Goal: Task Accomplishment & Management: Manage account settings

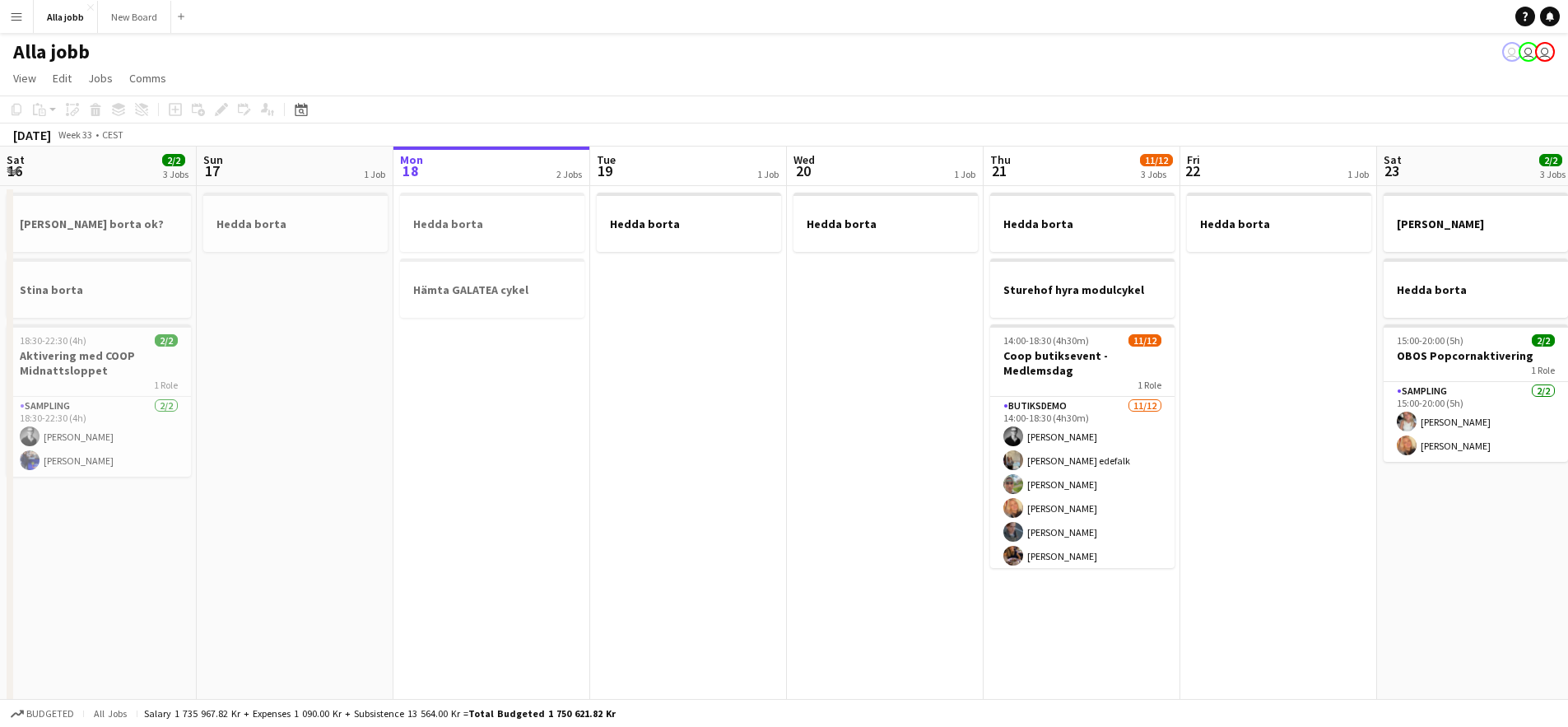
scroll to position [0, 351]
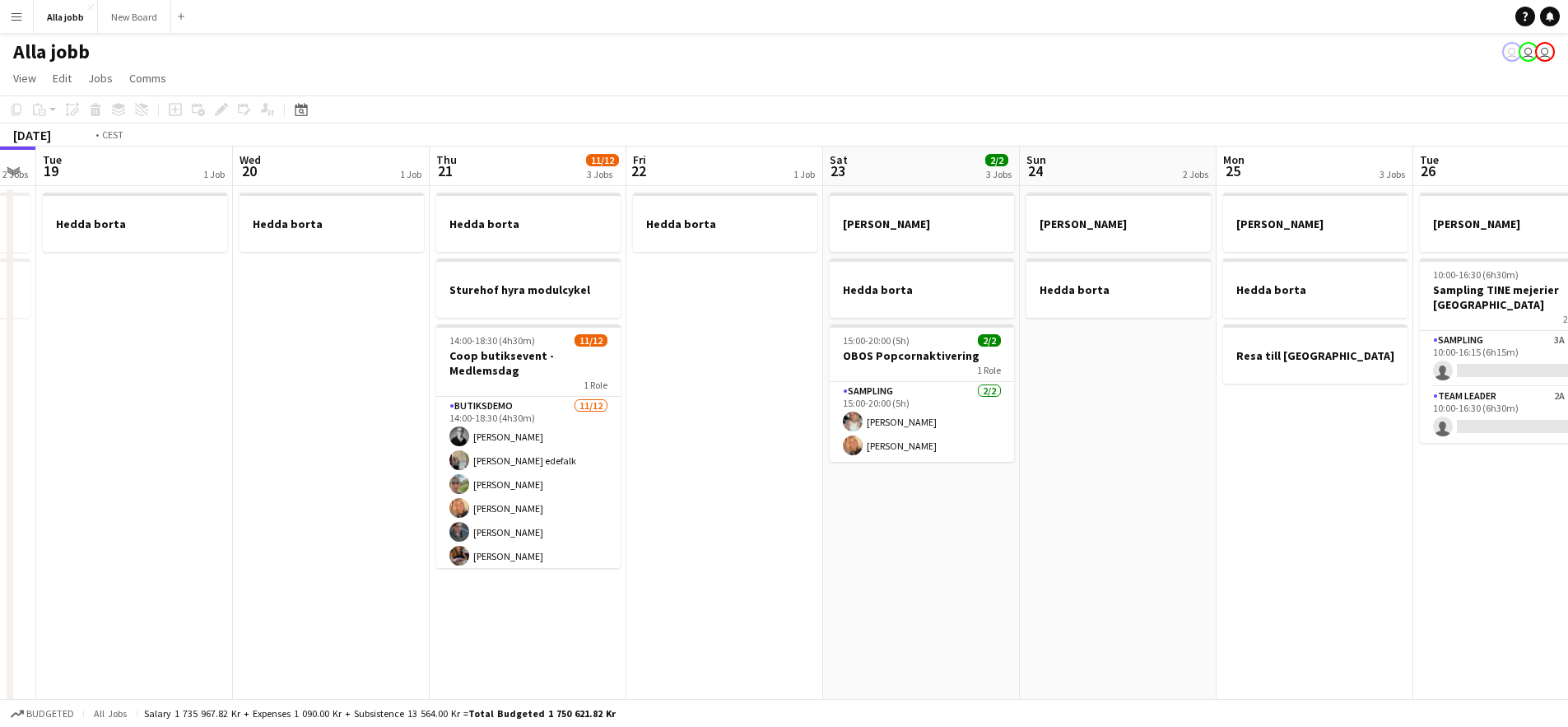
drag, startPoint x: 954, startPoint y: 427, endPoint x: 720, endPoint y: 432, distance: 234.1
click at [735, 433] on app-calendar-viewport "Sat 16 2/2 3 Jobs Sun 17 1 Job Mon 18 2 Jobs Tue 19 1 Job Wed 20 1 Job Thu 21 1…" at bounding box center [784, 430] width 1568 height 569
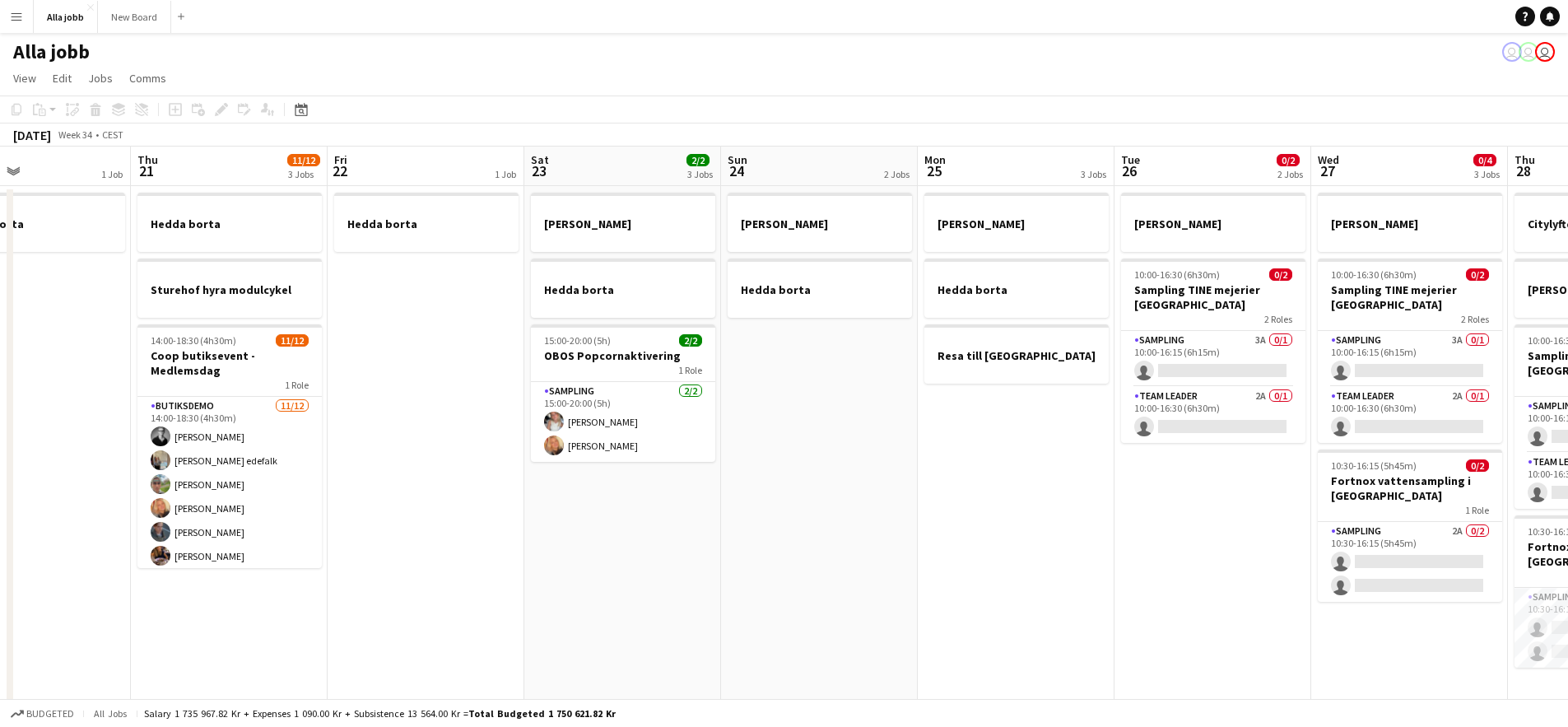
drag, startPoint x: 1076, startPoint y: 438, endPoint x: 894, endPoint y: 440, distance: 182.0
click at [894, 440] on app-calendar-viewport "Sun 17 1 Job Mon 18 2 Jobs Tue 19 1 Job Wed 20 1 Job Thu 21 11/12 3 Jobs Fri 22…" at bounding box center [784, 430] width 1568 height 569
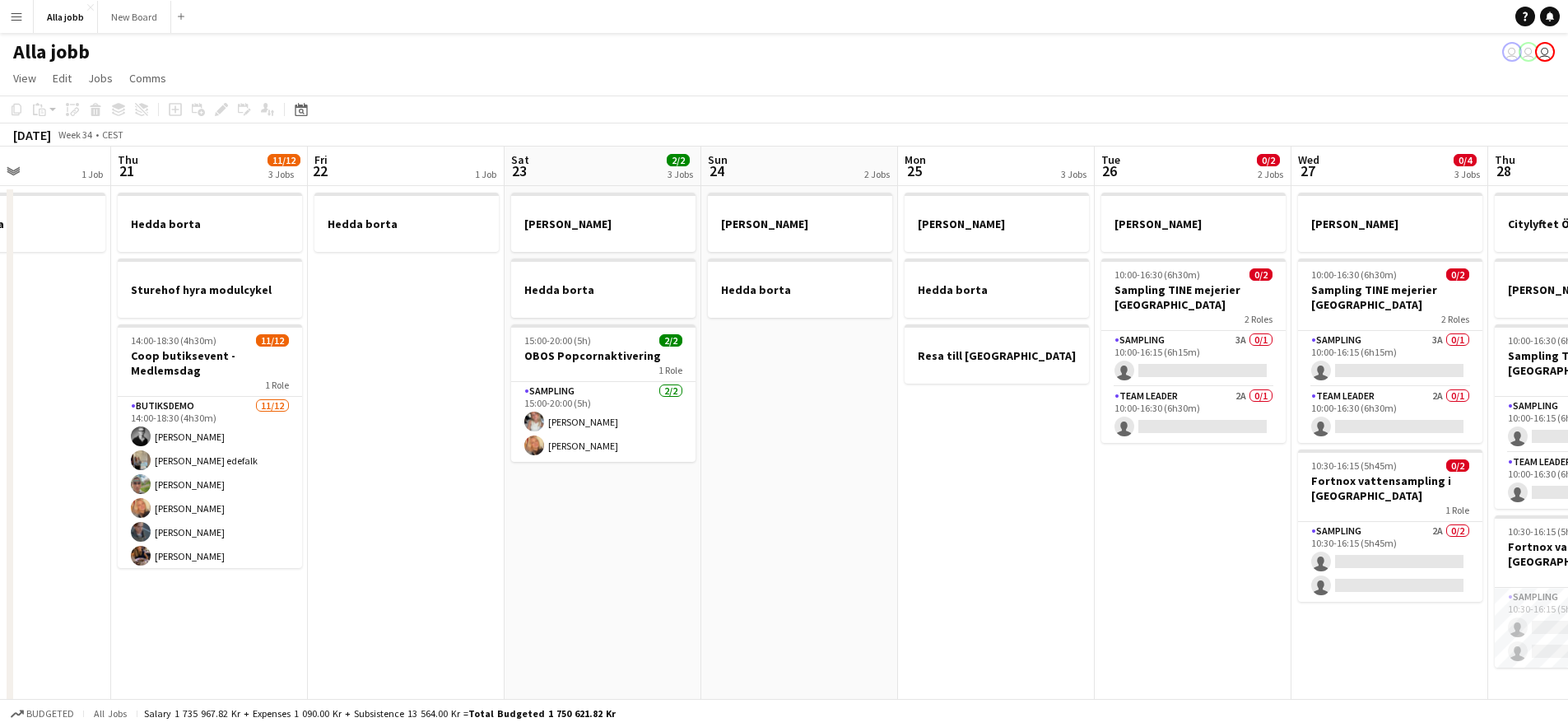
scroll to position [0, 599]
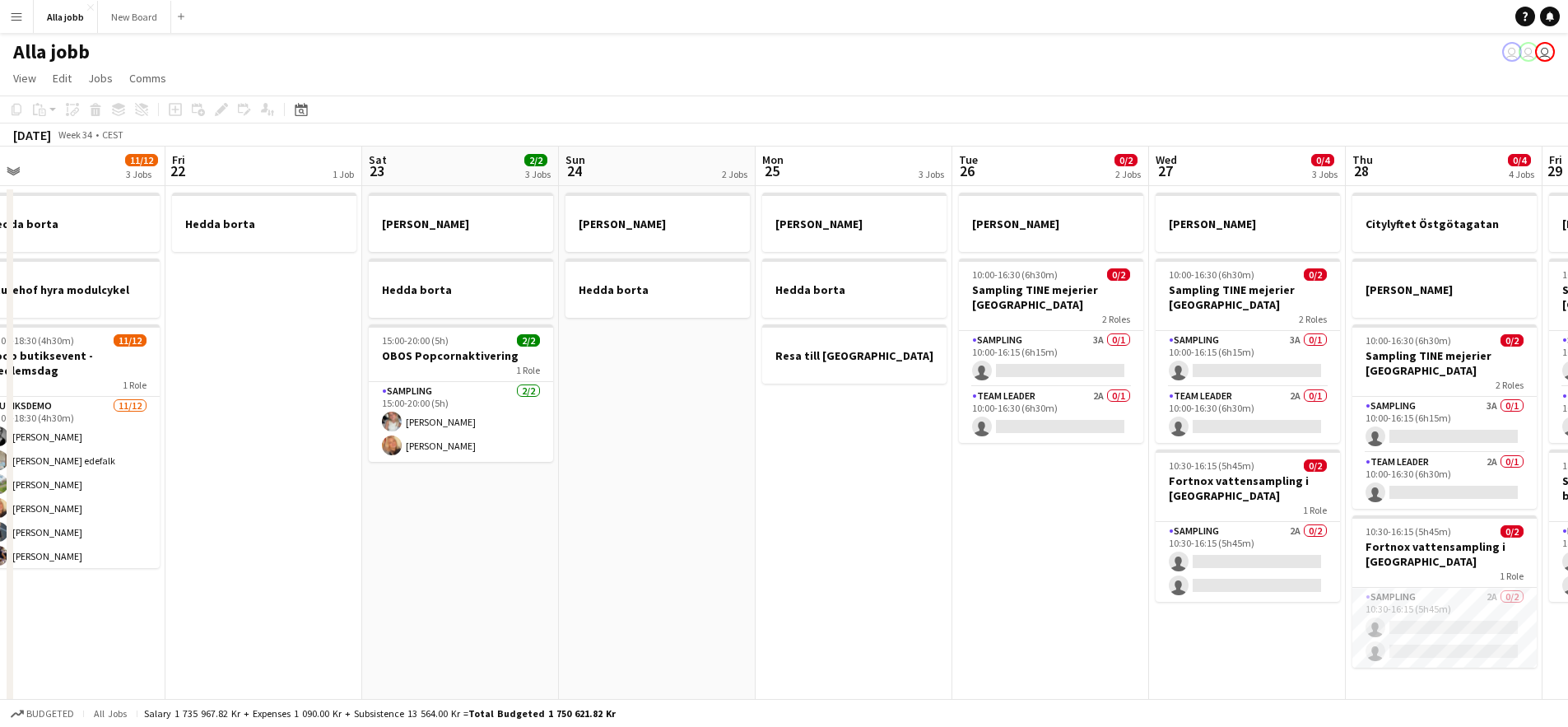
drag, startPoint x: 1046, startPoint y: 444, endPoint x: 723, endPoint y: 439, distance: 323.0
click at [731, 438] on app-calendar-viewport "Mon 18 2 Jobs Tue 19 1 Job Wed 20 1 Job Thu 21 11/12 3 Jobs Fri 22 1 Job Sat 23…" at bounding box center [784, 430] width 1568 height 569
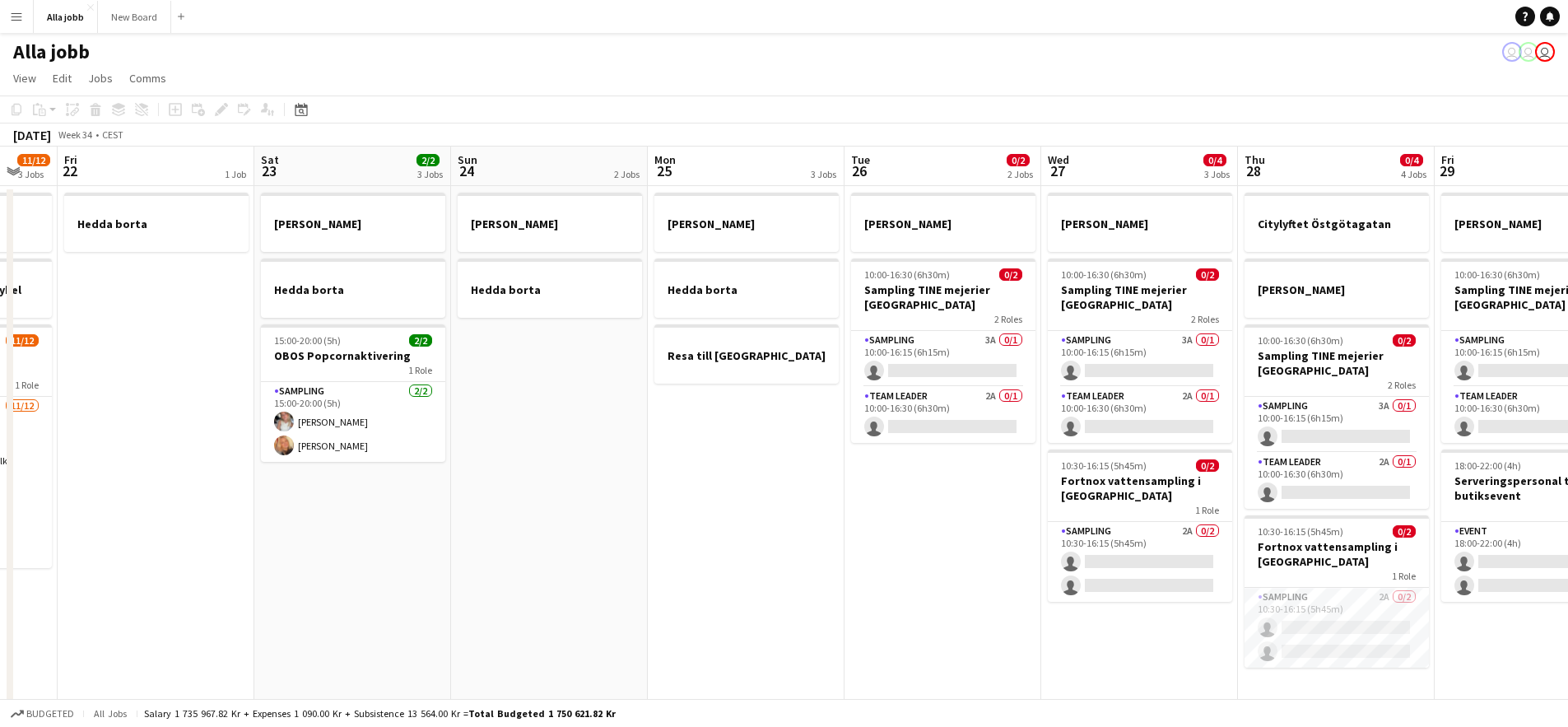
scroll to position [0, 481]
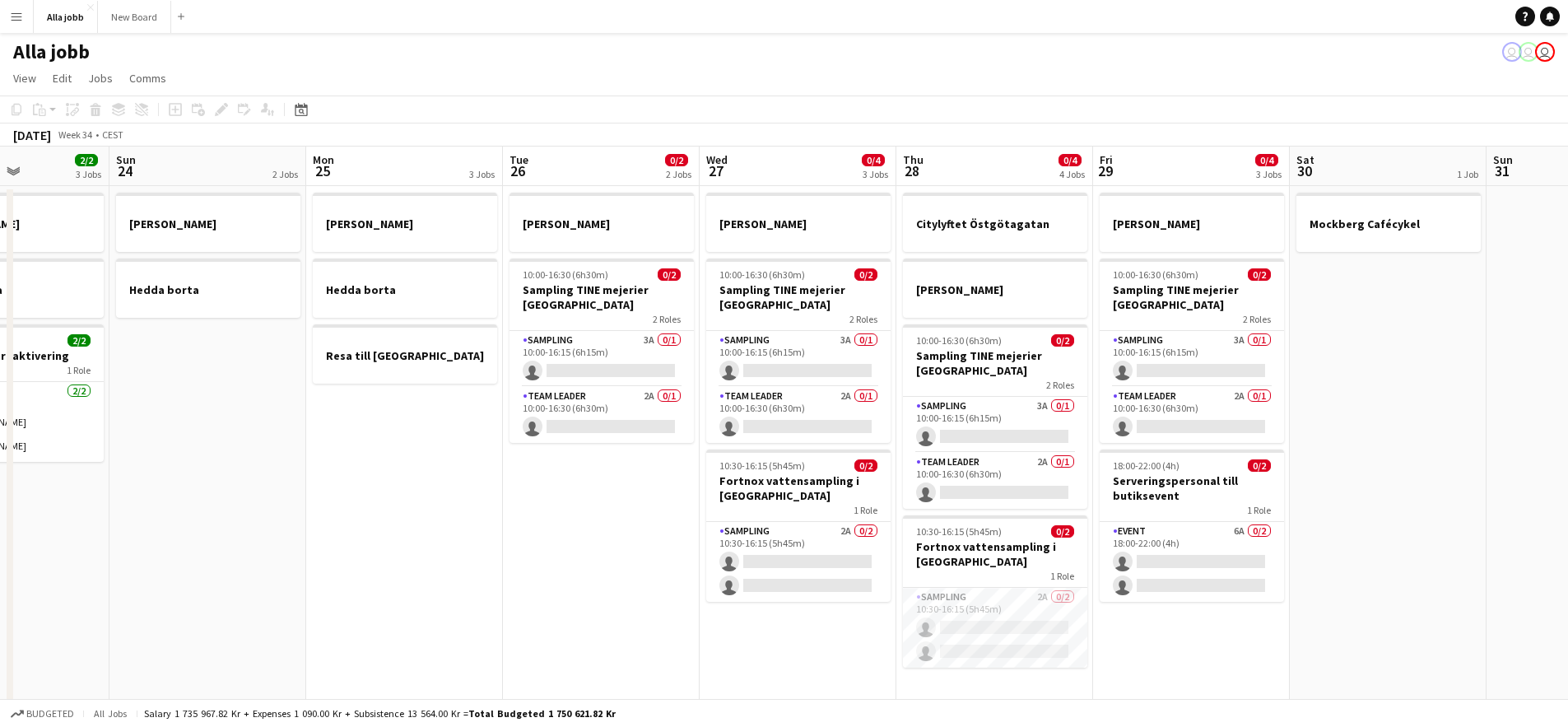
drag, startPoint x: 799, startPoint y: 508, endPoint x: 655, endPoint y: 503, distance: 144.1
click at [655, 503] on app-calendar-viewport "Thu 21 11/12 3 Jobs Fri 22 1 Job Sat 23 2/2 3 Jobs Sun 24 2 Jobs Mon 25 3 Jobs …" at bounding box center [784, 430] width 1568 height 569
click at [1514, 53] on app-user-avatar "user" at bounding box center [1512, 52] width 20 height 20
click at [1033, 617] on app-card-role "Sampling 2A 0/2 10:30-16:15 (5h45m) single-neutral-actions single-neutral-actio…" at bounding box center [995, 628] width 184 height 80
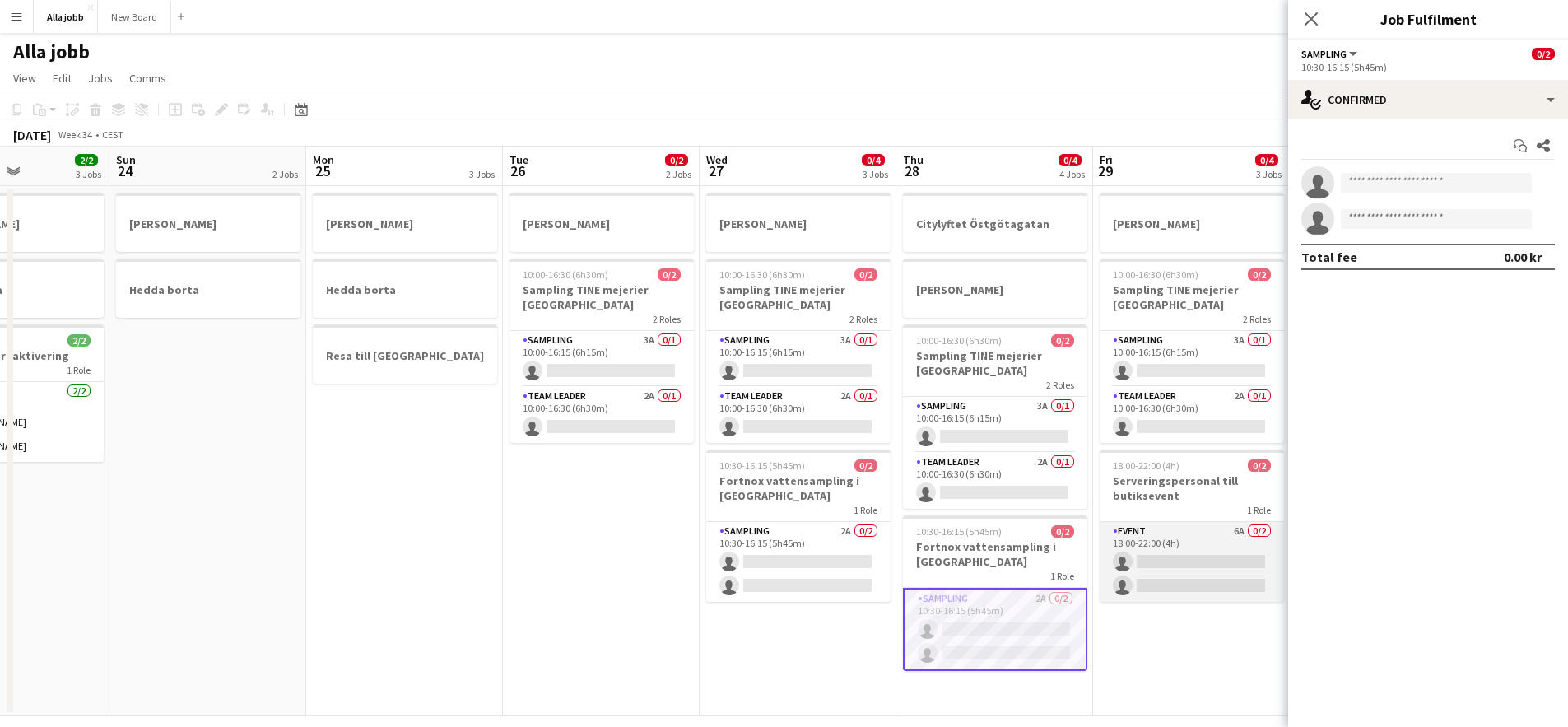
click at [1176, 550] on app-card-role "Event 6A 0/2 18:00-22:00 (4h) single-neutral-actions single-neutral-actions" at bounding box center [1191, 562] width 184 height 80
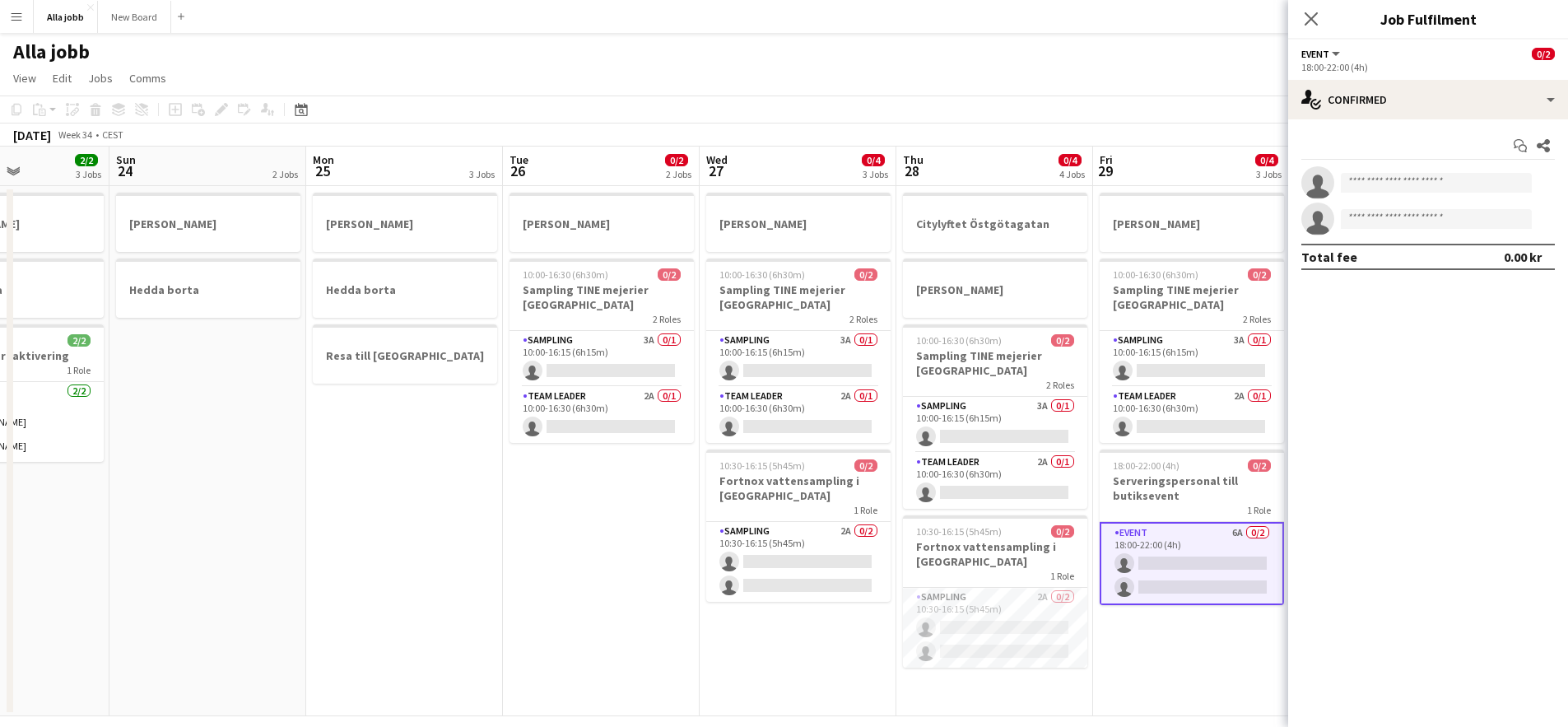
click at [1209, 676] on app-date-cell "[PERSON_NAME] 10:00-16:30 (6h30m) 0/2 Sampling TINE mejerier Göteborg 2 Roles S…" at bounding box center [1191, 451] width 197 height 530
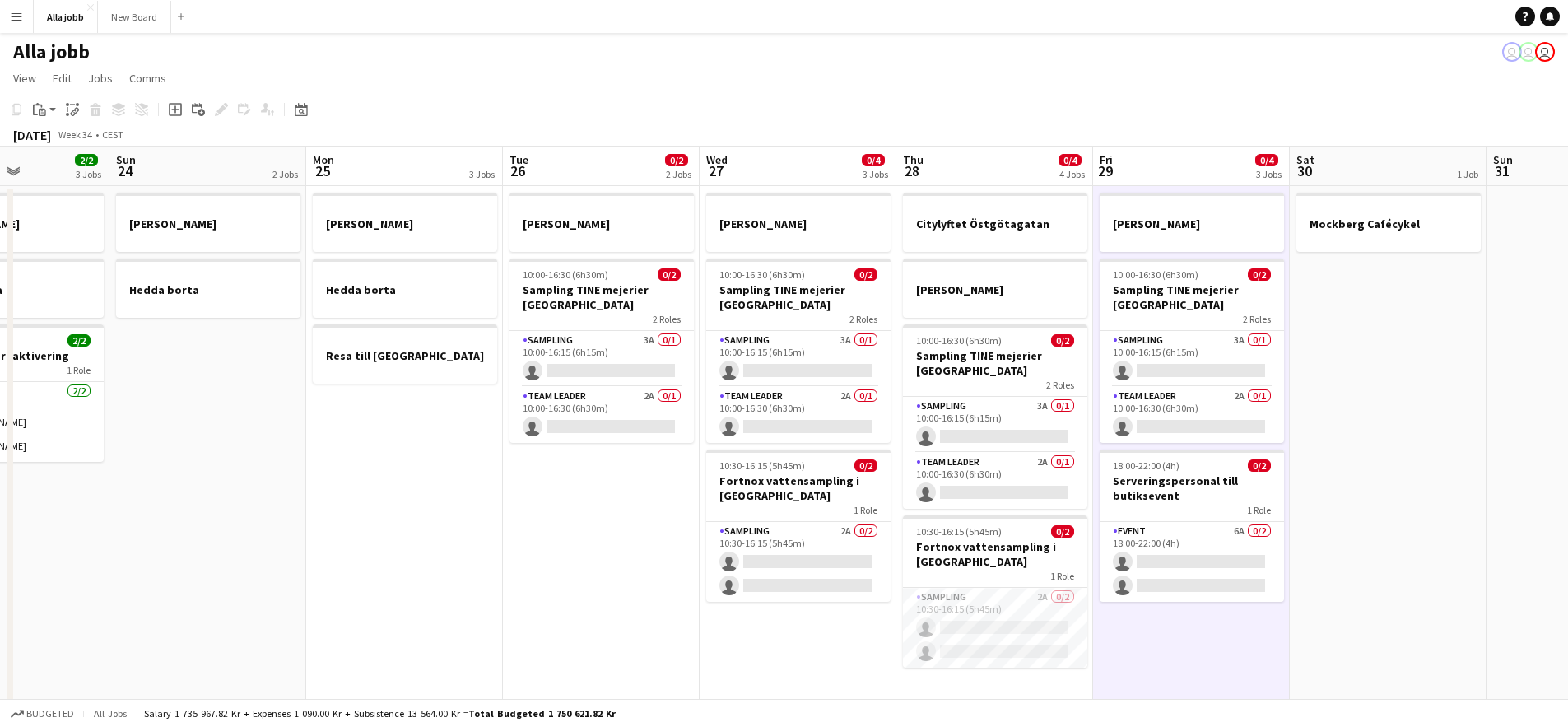
click at [1401, 411] on app-date-cell "Mockberg Cafécykel" at bounding box center [1388, 451] width 197 height 530
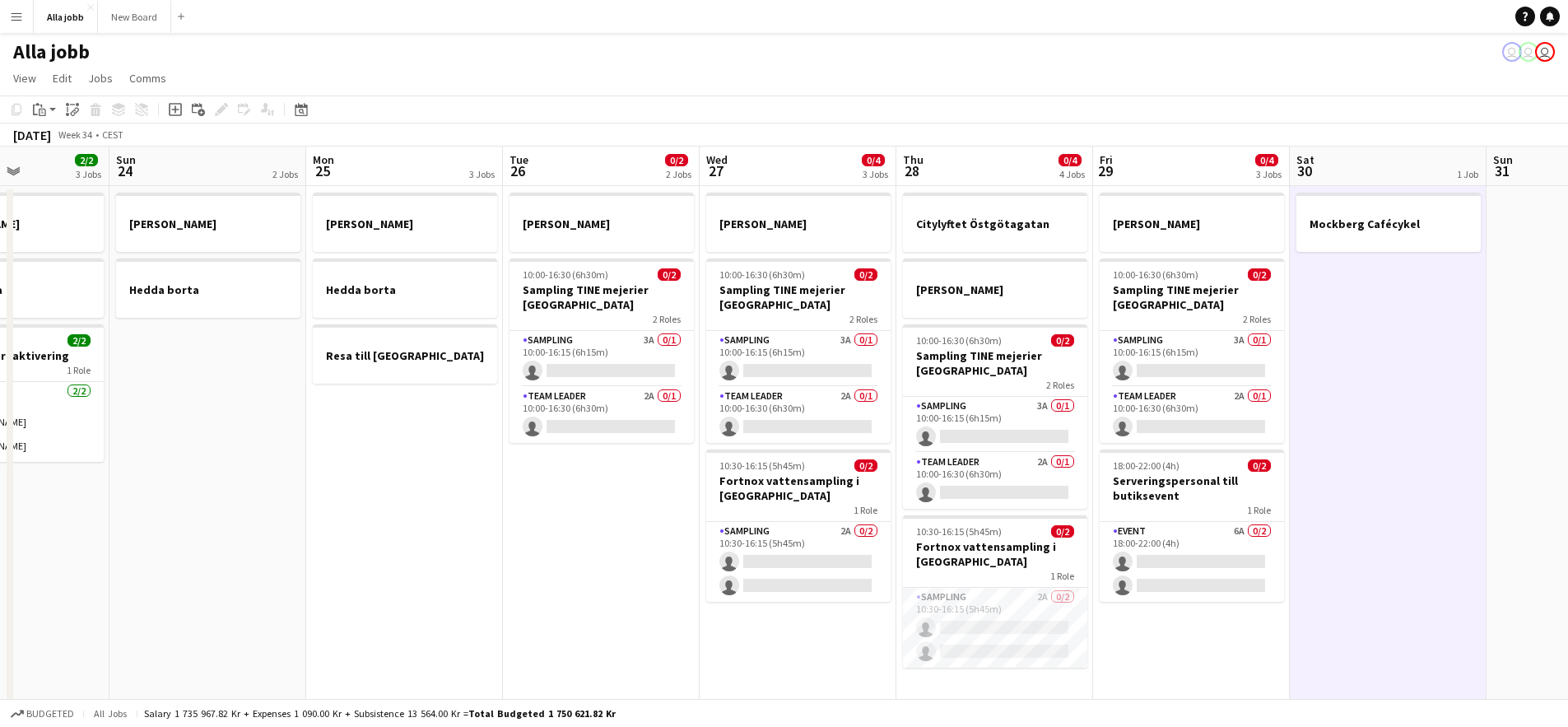
click at [400, 482] on app-date-cell "[PERSON_NAME] borta Resa till [GEOGRAPHIC_DATA]" at bounding box center [404, 451] width 197 height 530
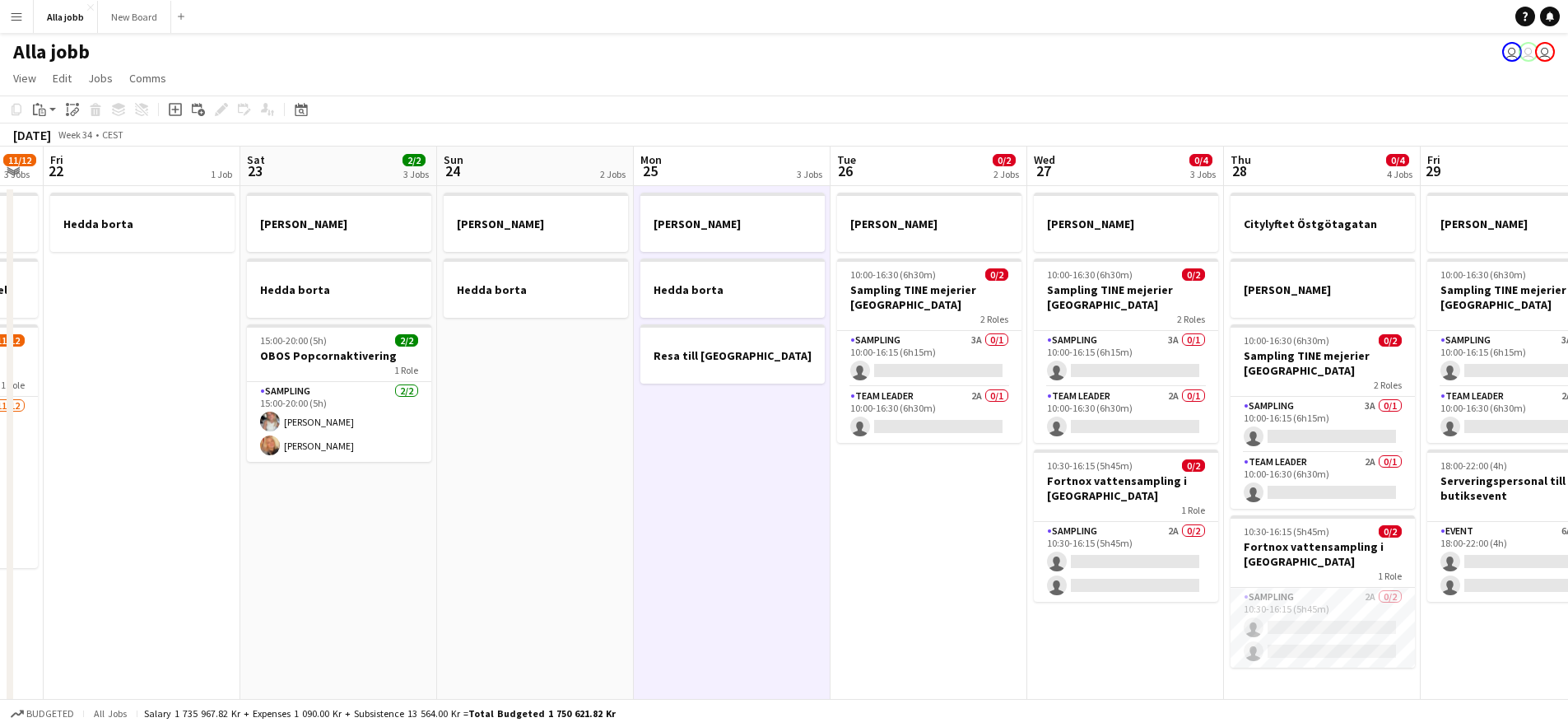
drag, startPoint x: 180, startPoint y: 395, endPoint x: 506, endPoint y: 404, distance: 326.1
click at [506, 404] on app-calendar-viewport "Wed 20 1 Job Thu 21 11/12 3 Jobs Fri 22 1 Job Sat 23 2/2 3 Jobs Sun 24 2 Jobs M…" at bounding box center [784, 430] width 1568 height 569
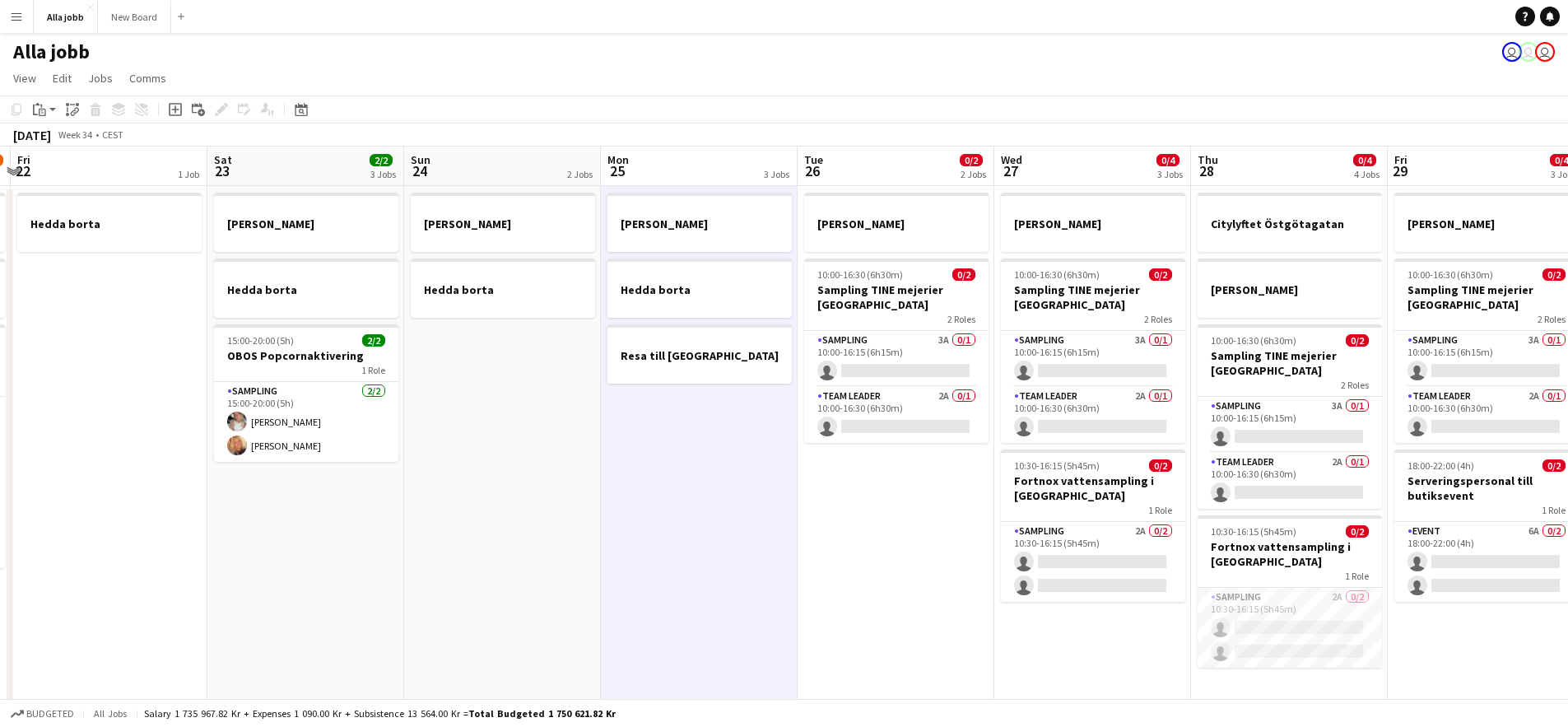
drag, startPoint x: 657, startPoint y: 403, endPoint x: 672, endPoint y: 397, distance: 16.2
click at [680, 396] on app-calendar-viewport "Wed 20 1 Job Thu 21 11/12 3 Jobs Fri 22 1 Job Sat 23 2/2 3 Jobs Sun 24 2 Jobs M…" at bounding box center [784, 430] width 1568 height 569
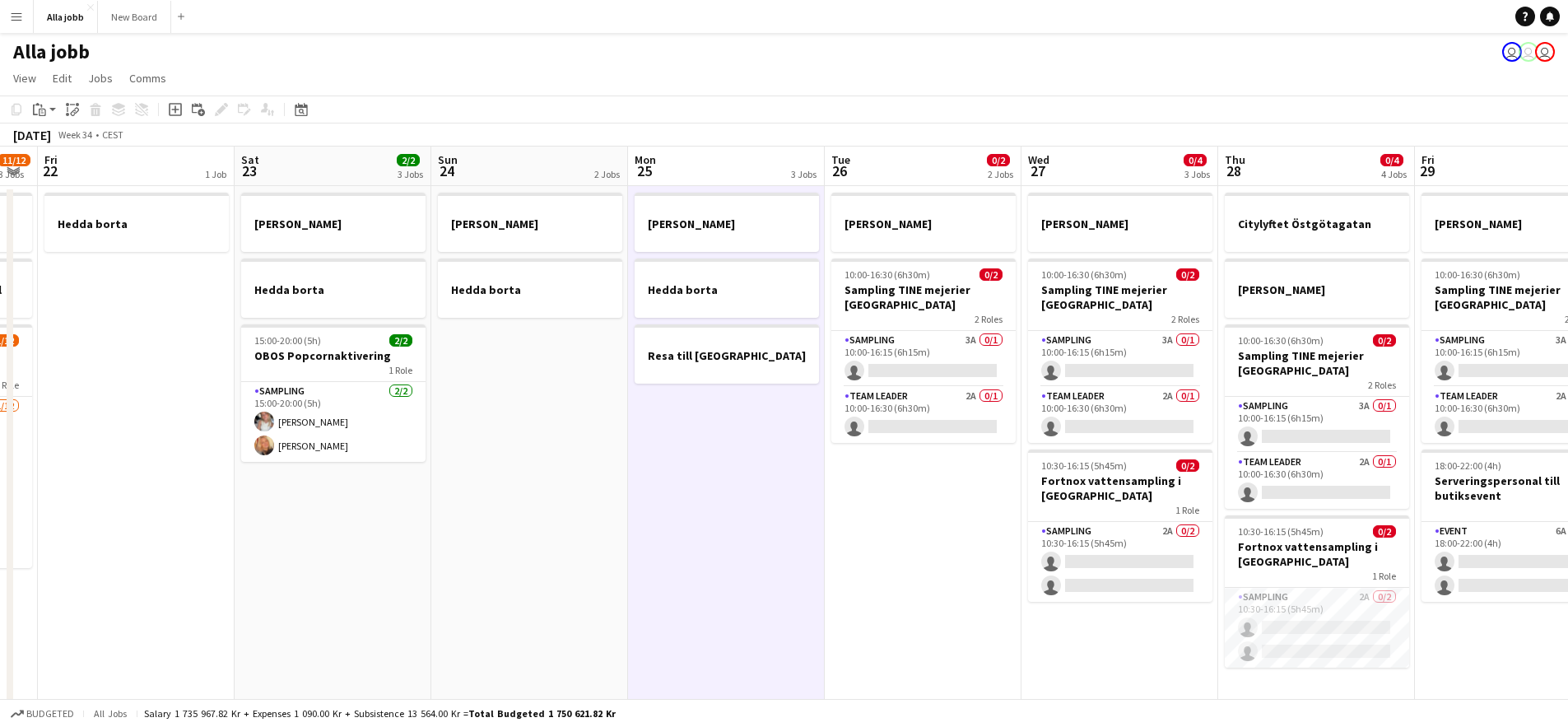
drag, startPoint x: 363, startPoint y: 384, endPoint x: 320, endPoint y: 386, distance: 43.0
click at [320, 386] on app-calendar-viewport "Tue 19 1 Job Wed 20 1 Job Thu 21 11/12 3 Jobs Fri 22 1 Job Sat 23 2/2 3 Jobs Su…" at bounding box center [784, 430] width 1568 height 569
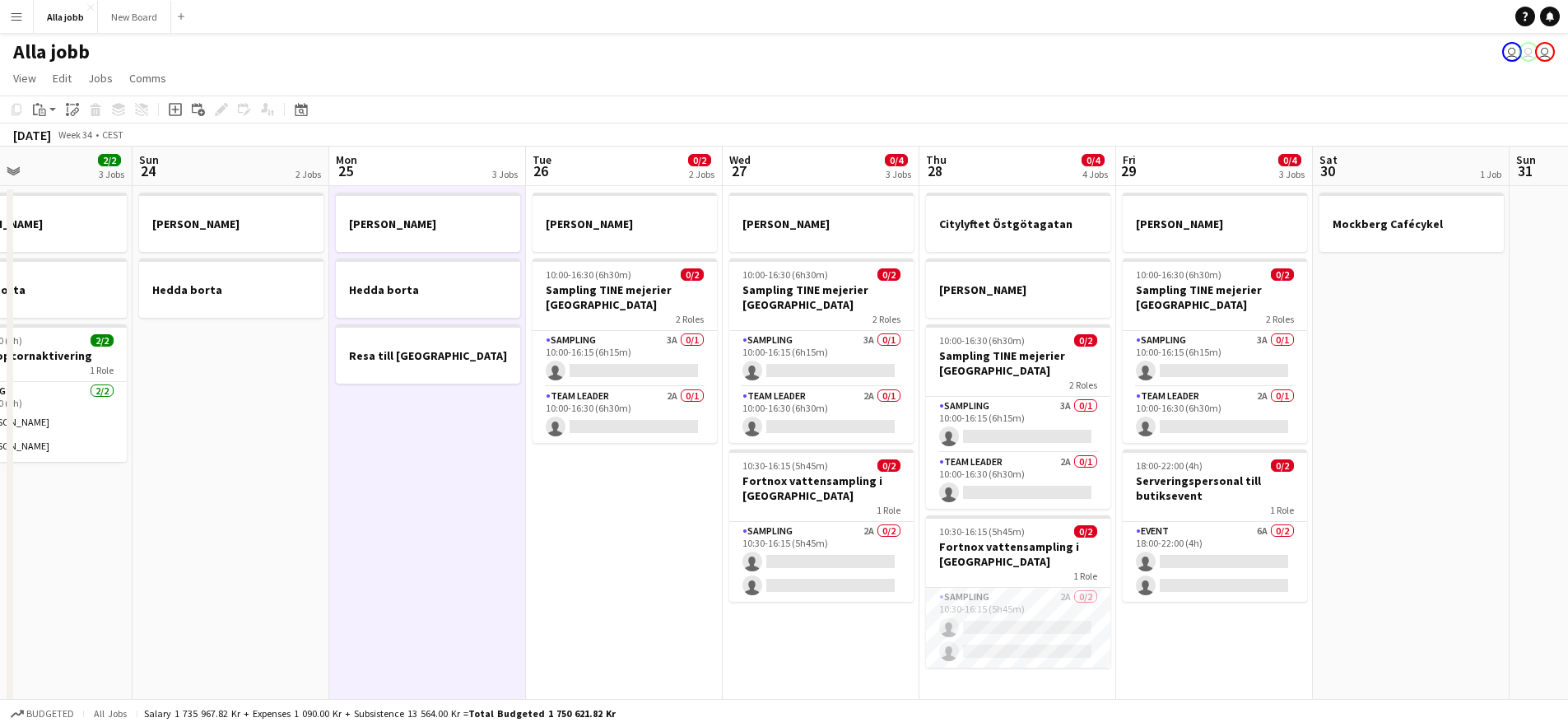
drag, startPoint x: 602, startPoint y: 487, endPoint x: 372, endPoint y: 467, distance: 230.9
click at [372, 467] on app-calendar-viewport "Wed 20 1 Job Thu 21 11/12 3 Jobs Fri 22 1 Job Sat 23 2/2 3 Jobs Sun 24 2 Jobs M…" at bounding box center [784, 430] width 1568 height 569
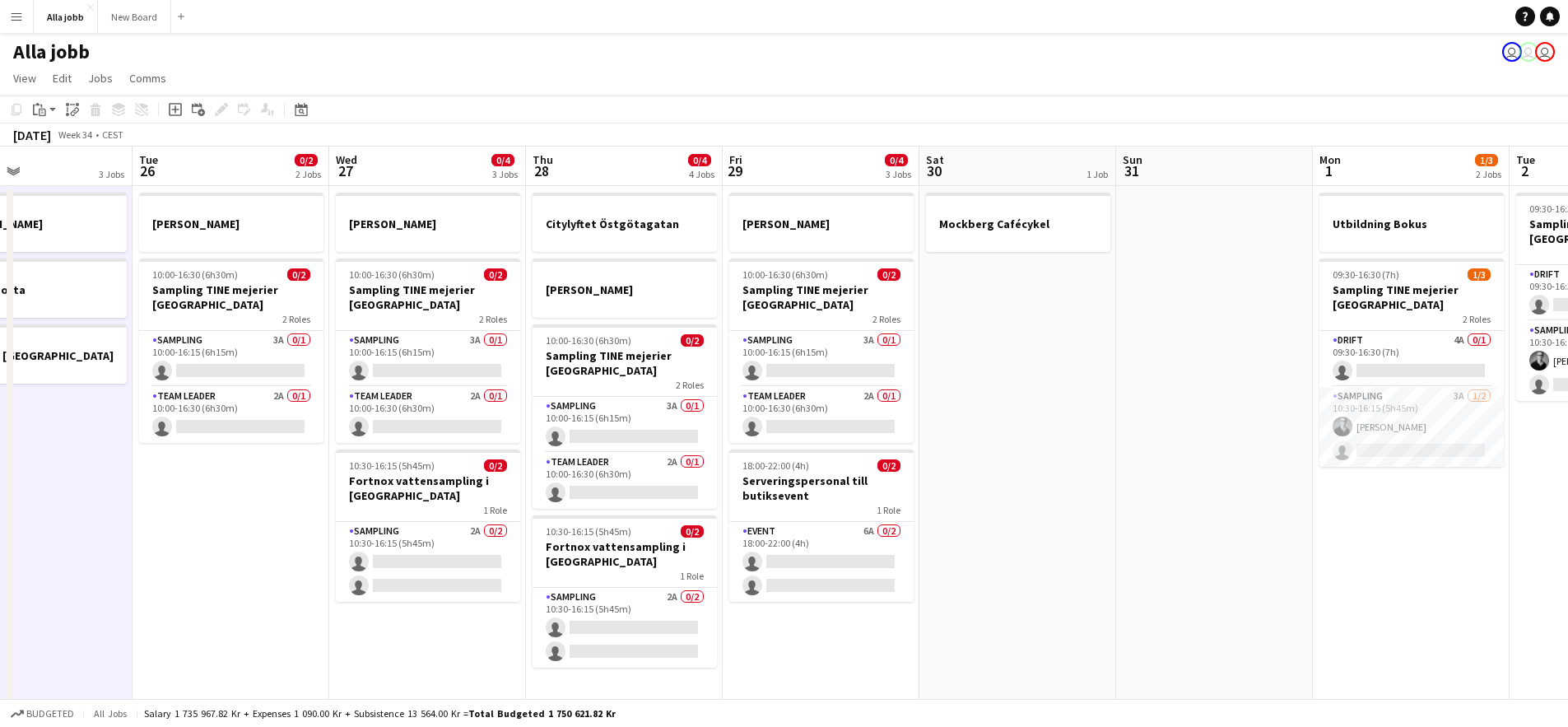
scroll to position [0, 472]
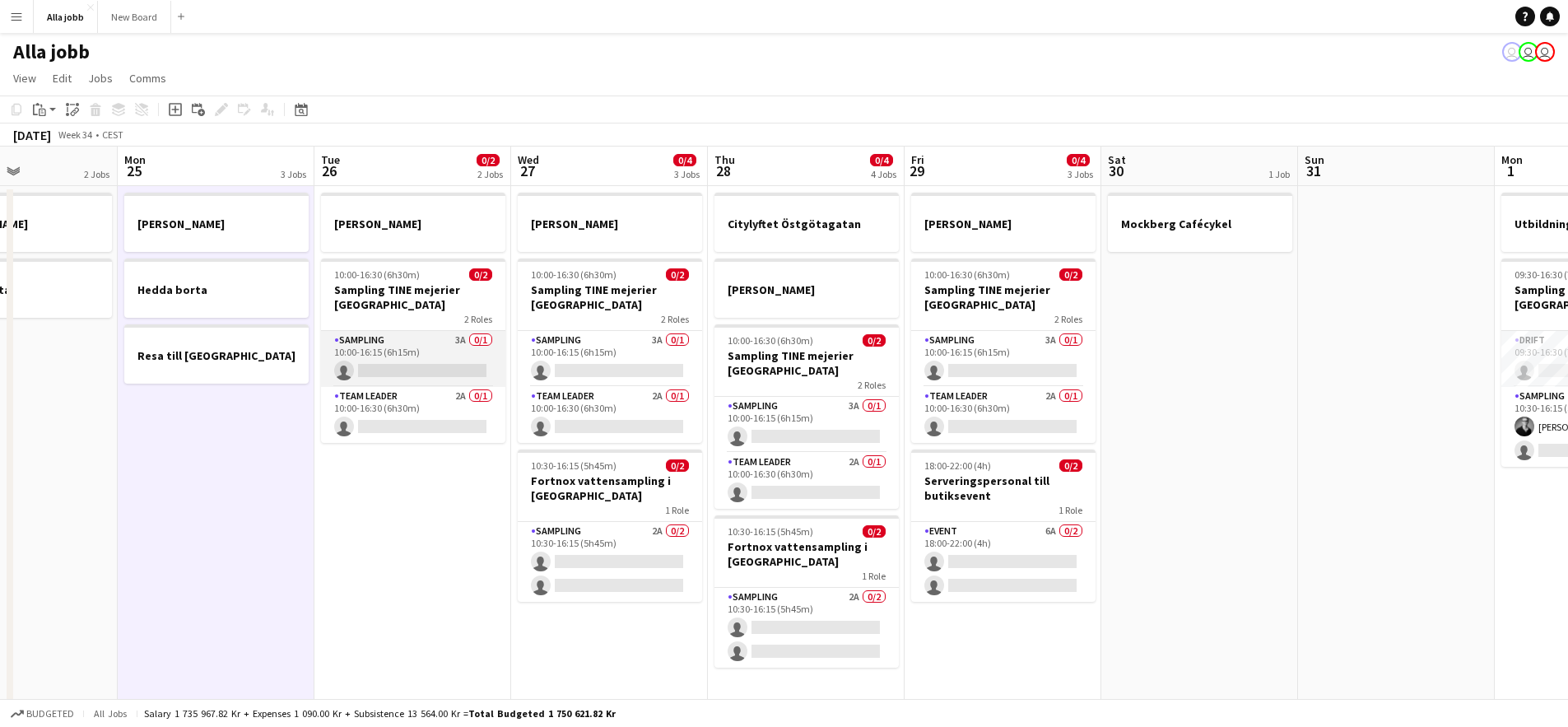
click at [376, 355] on app-card-role "Sampling 3A 0/1 10:00-16:15 (6h15m) single-neutral-actions" at bounding box center [412, 358] width 184 height 56
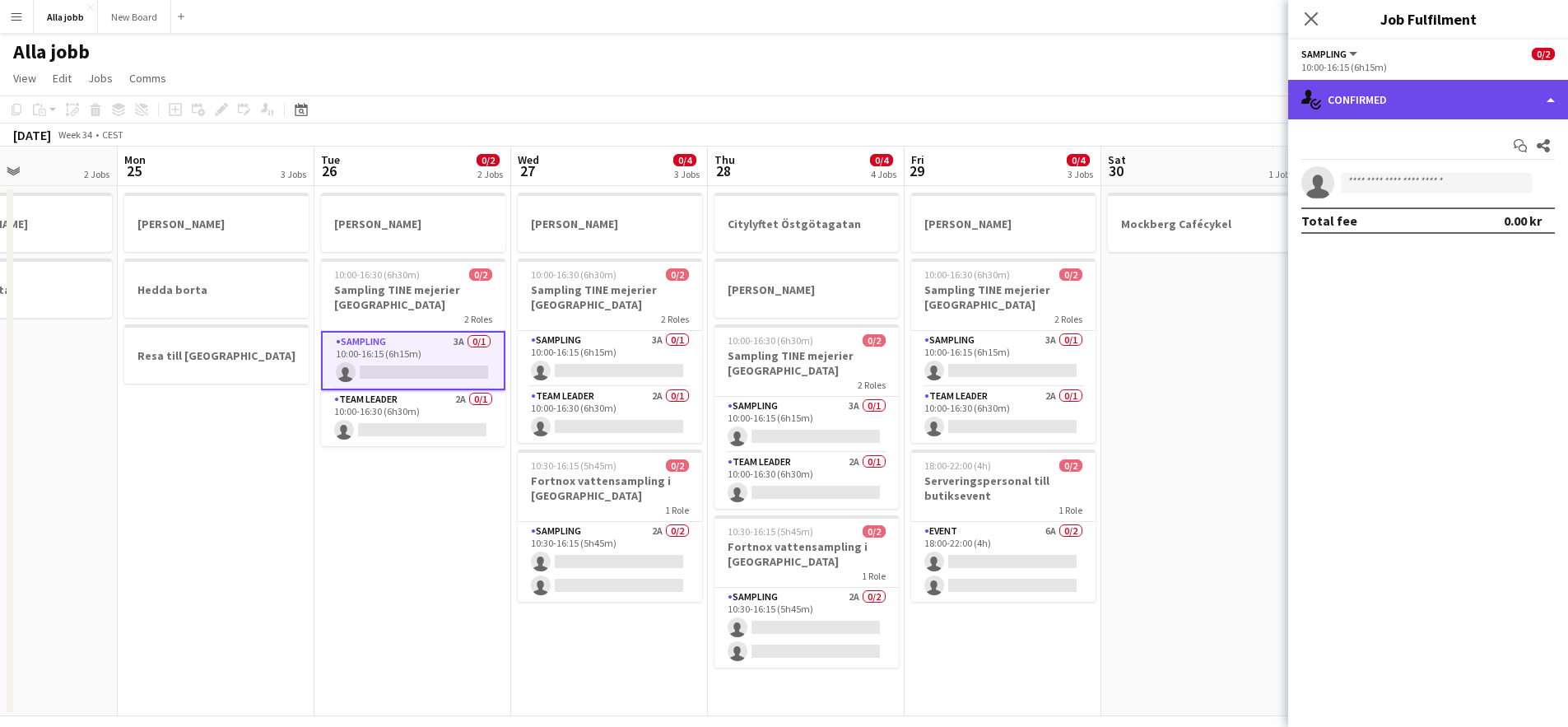
click at [1390, 115] on div "single-neutral-actions-check-2 Confirmed" at bounding box center [1428, 100] width 280 height 39
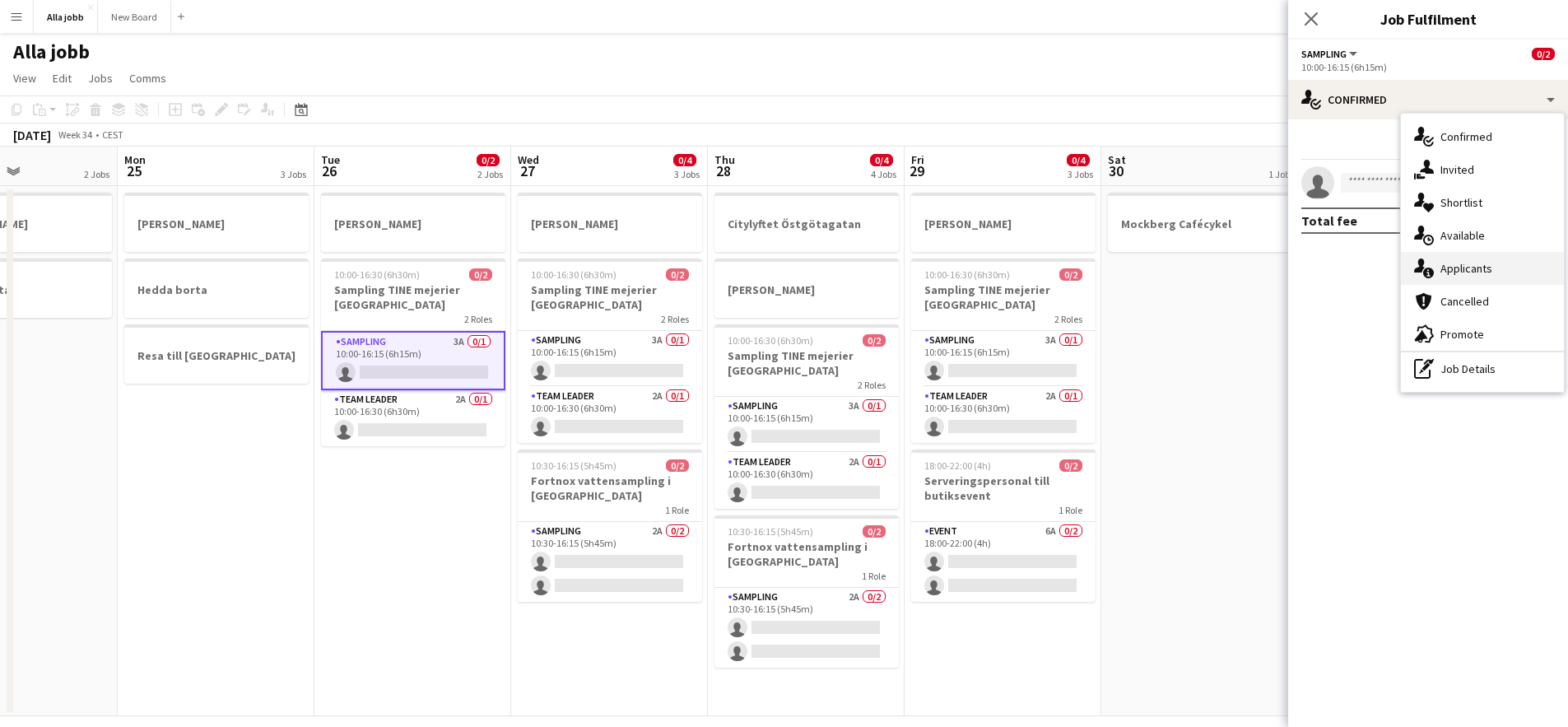
click at [1490, 265] on div "single-neutral-actions-information Applicants" at bounding box center [1482, 268] width 163 height 33
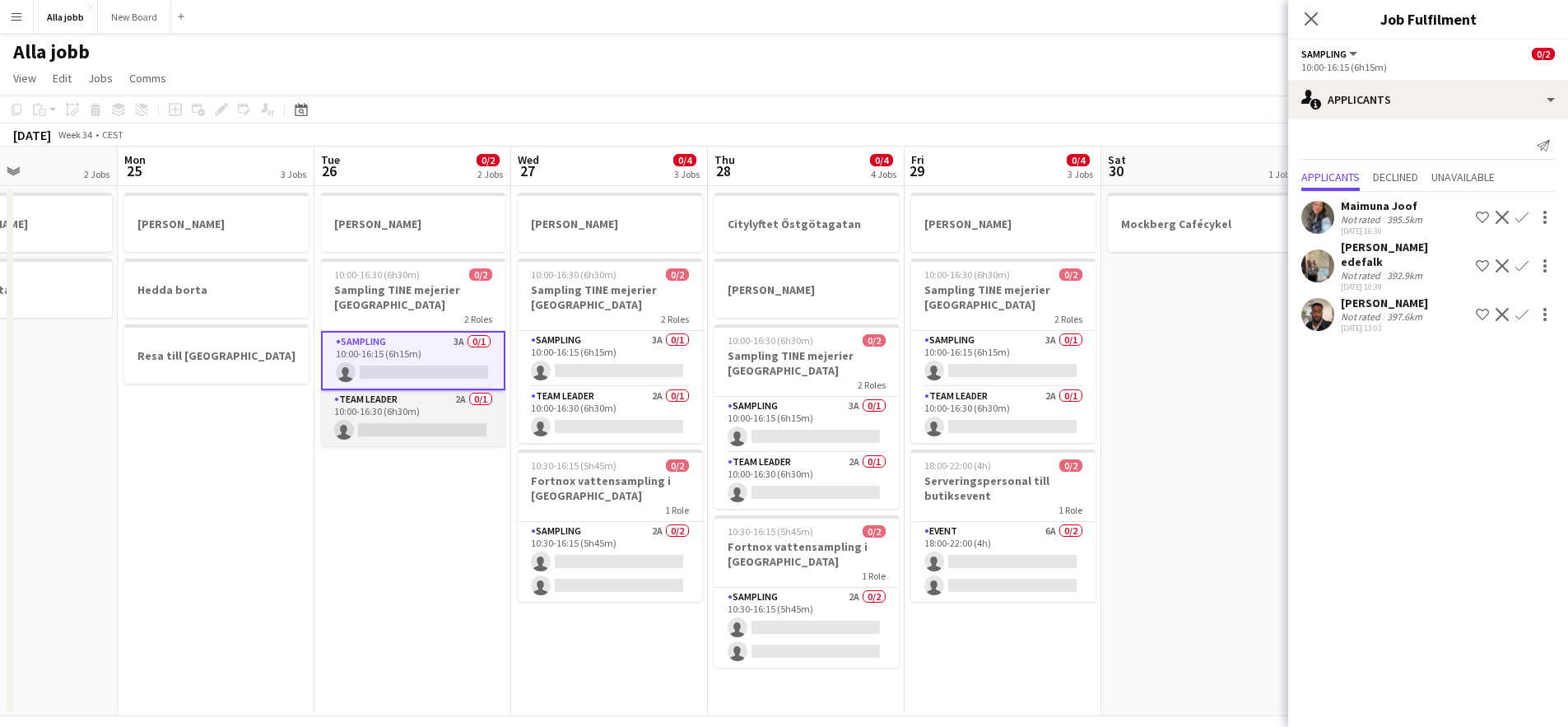
click at [479, 405] on app-card-role "Team Leader 2A 0/1 10:00-16:30 (6h30m) single-neutral-actions" at bounding box center [412, 418] width 184 height 56
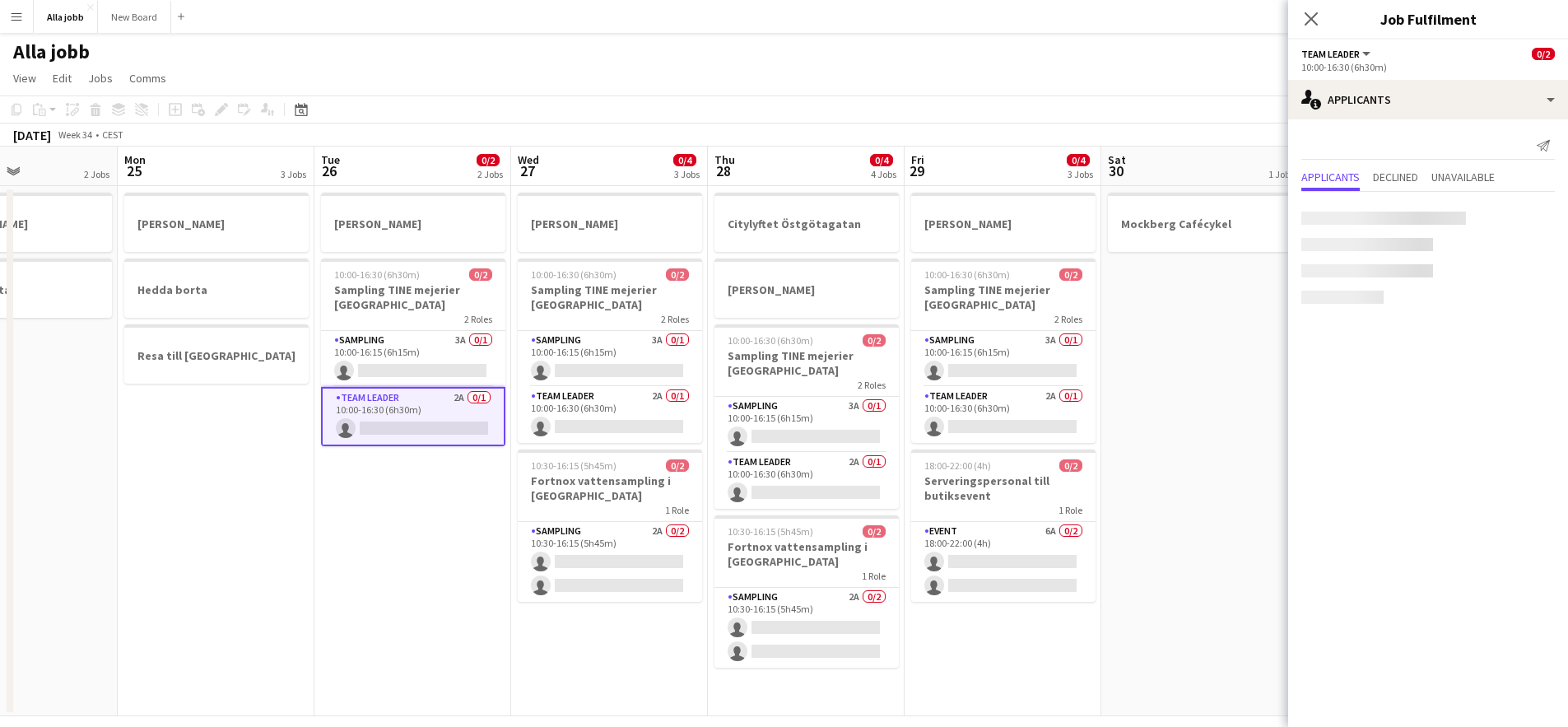
scroll to position [0, 473]
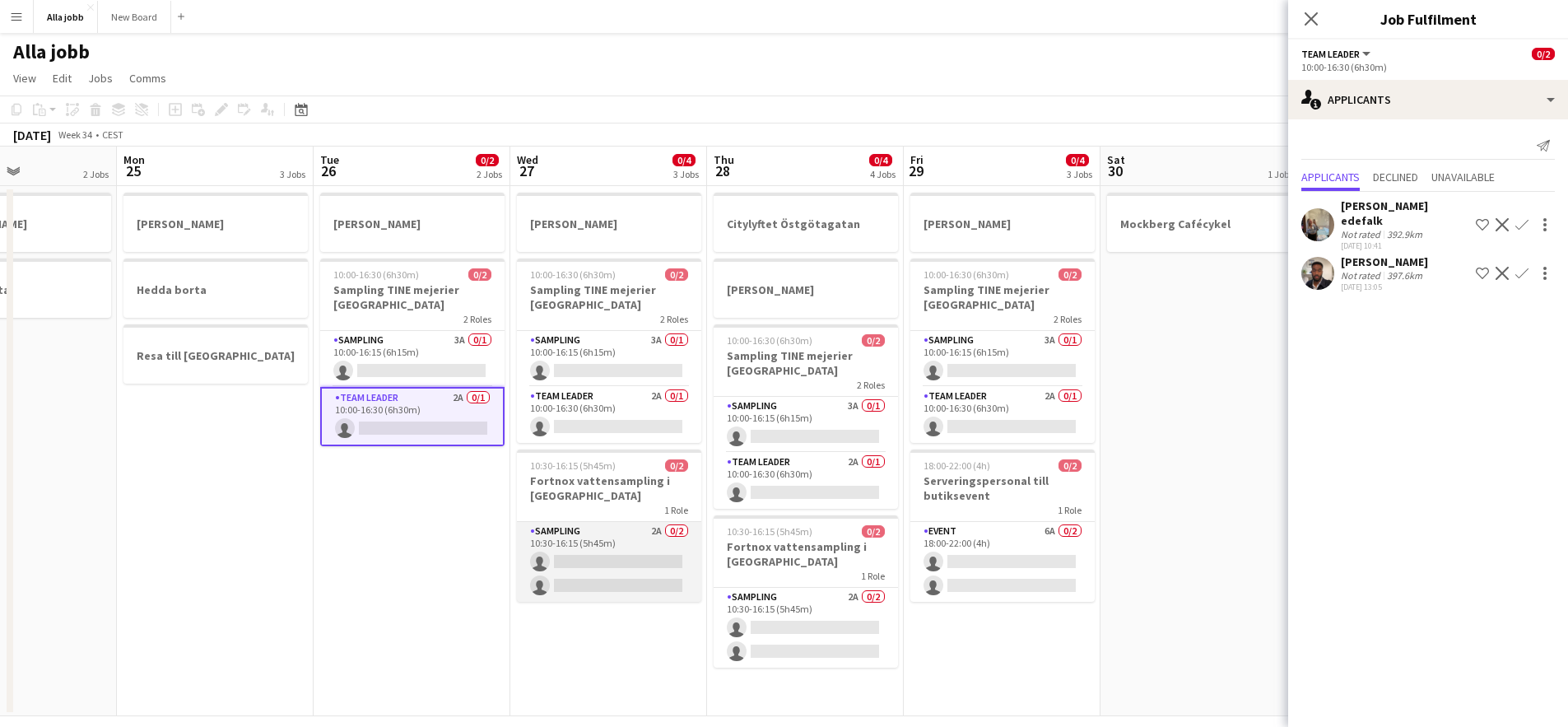
click at [597, 590] on app-card-role "Sampling 2A 0/2 10:30-16:15 (5h45m) single-neutral-actions single-neutral-actio…" at bounding box center [608, 562] width 184 height 80
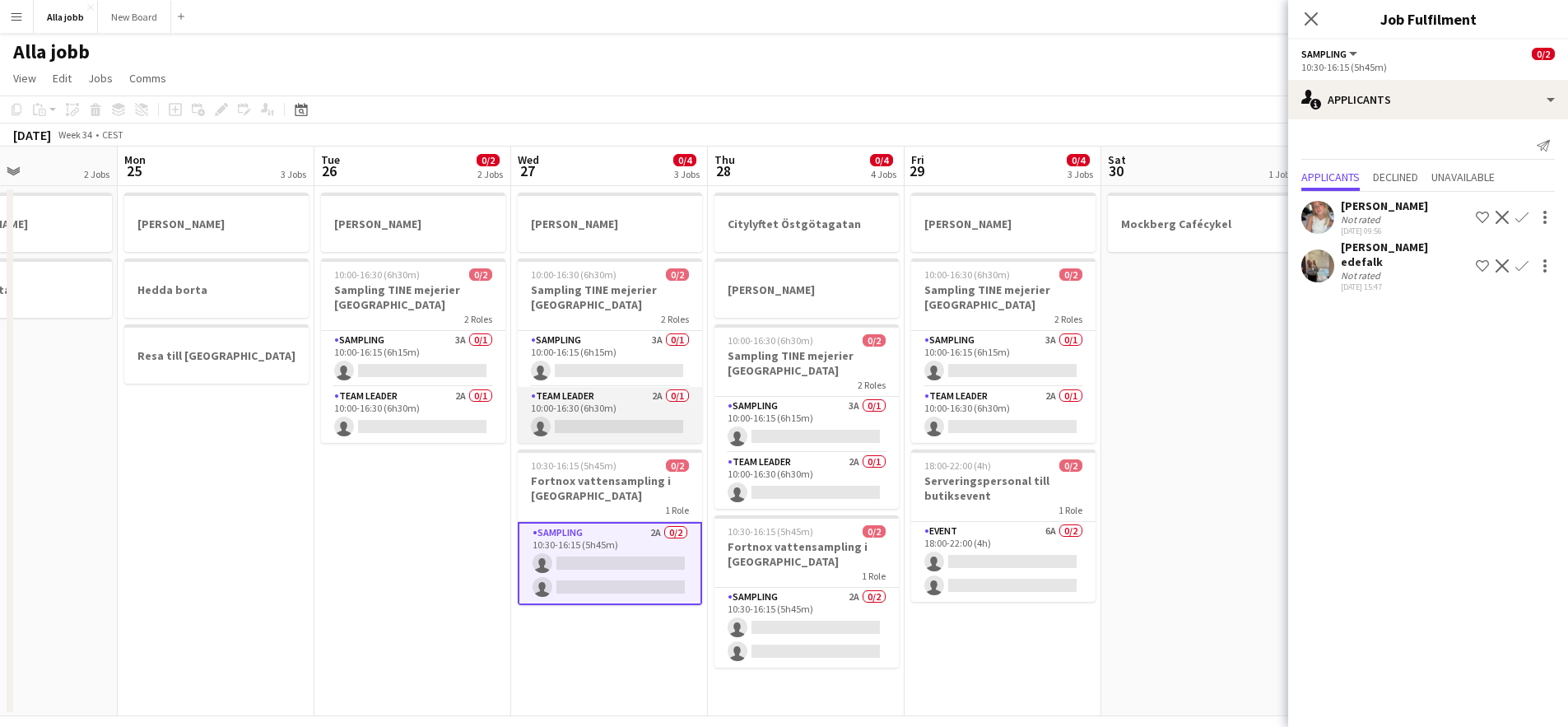
click at [594, 408] on app-card-role "Team Leader 2A 0/1 10:00-16:30 (6h30m) single-neutral-actions" at bounding box center [609, 414] width 184 height 56
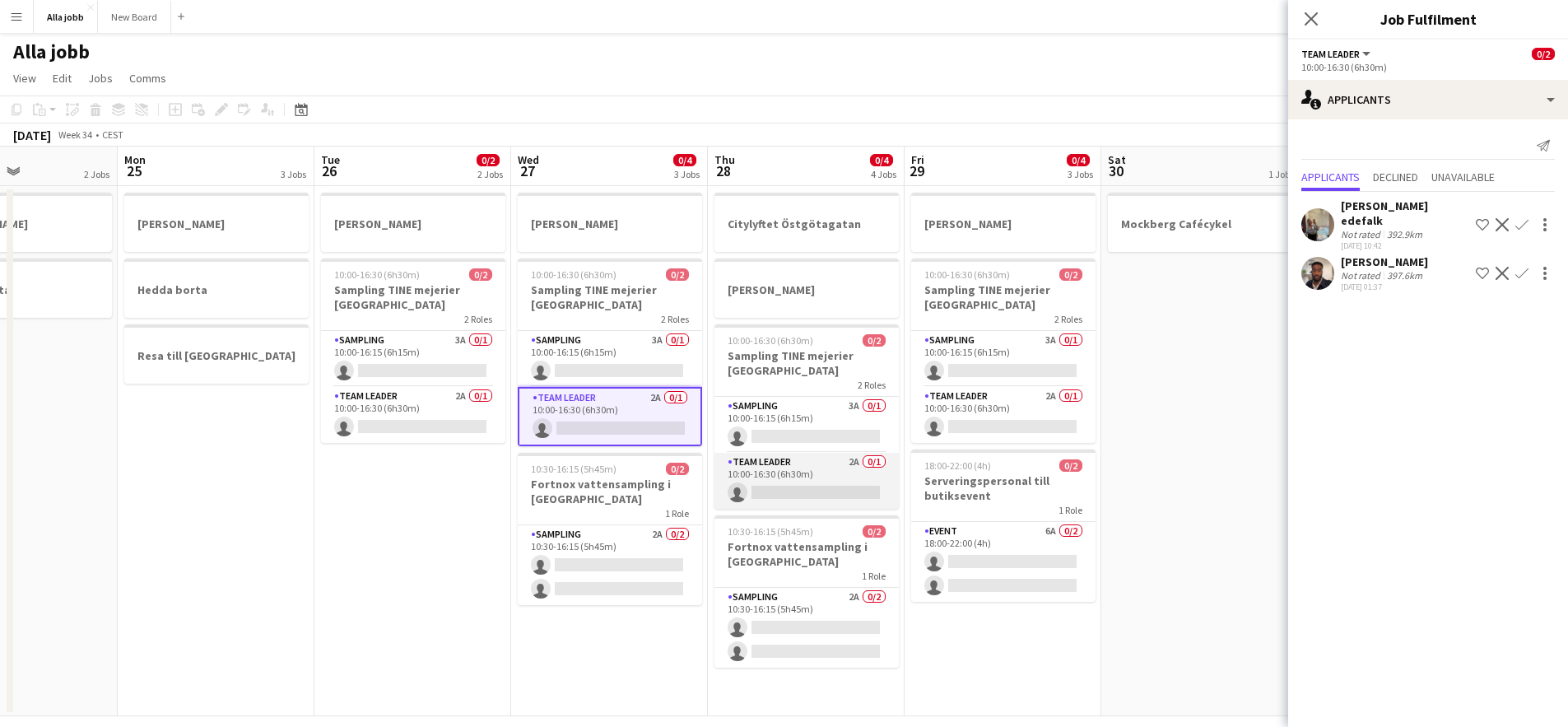
click at [863, 486] on app-card-role "Team Leader 2A 0/1 10:00-16:30 (6h30m) single-neutral-actions" at bounding box center [806, 480] width 184 height 56
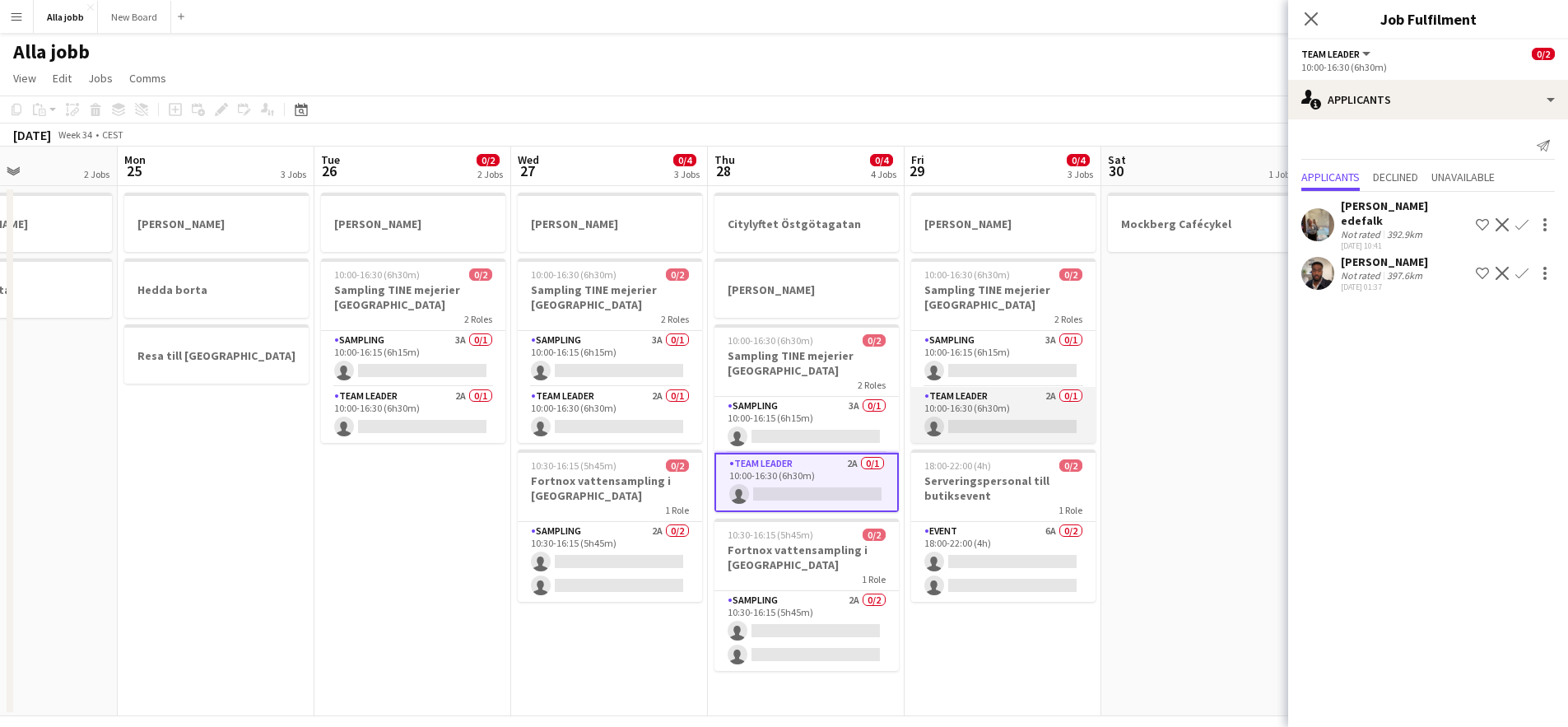
click at [1029, 407] on app-card-role "Team Leader 2A 0/1 10:00-16:30 (6h30m) single-neutral-actions" at bounding box center [1003, 414] width 184 height 56
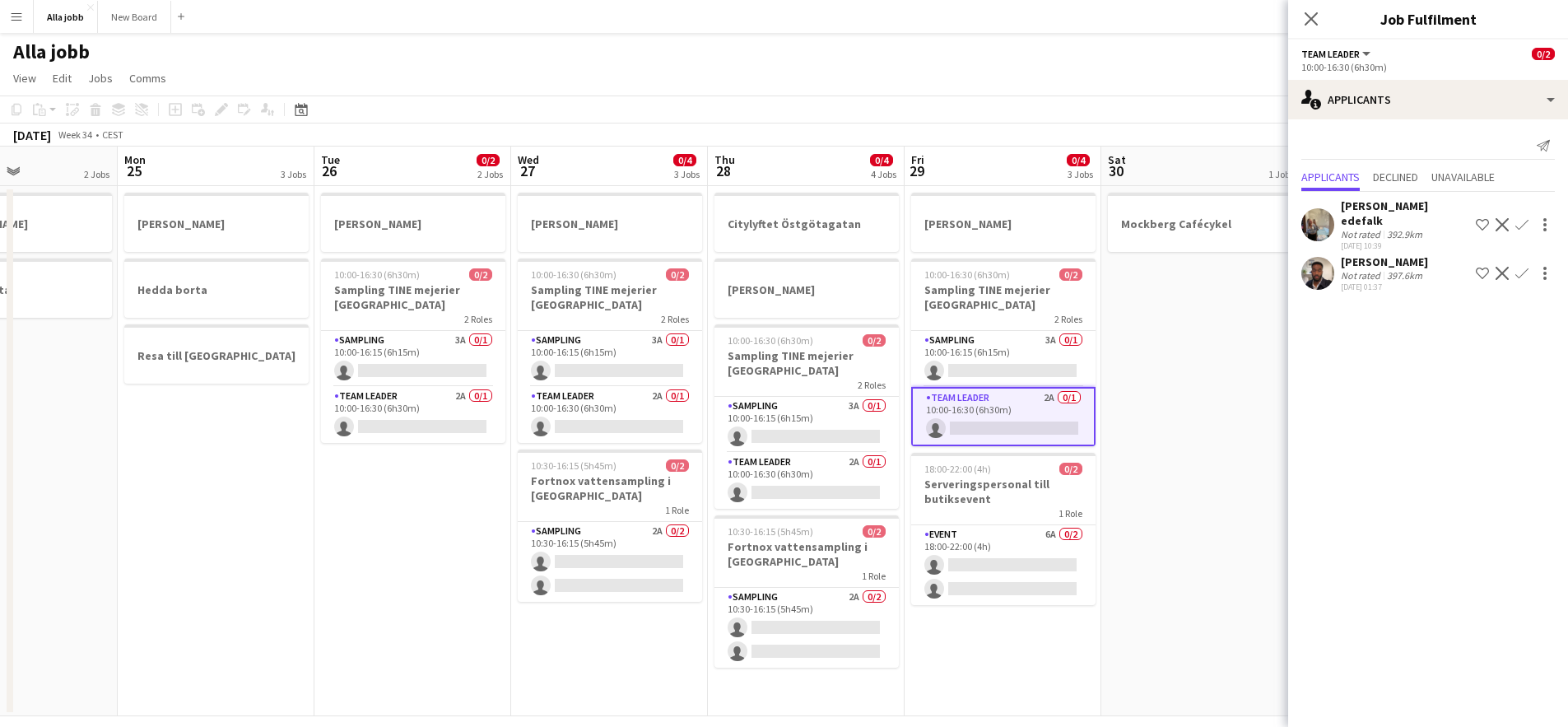
click at [1143, 404] on app-date-cell "Mockberg Cafécykel" at bounding box center [1199, 451] width 197 height 530
